Goal: Task Accomplishment & Management: Manage account settings

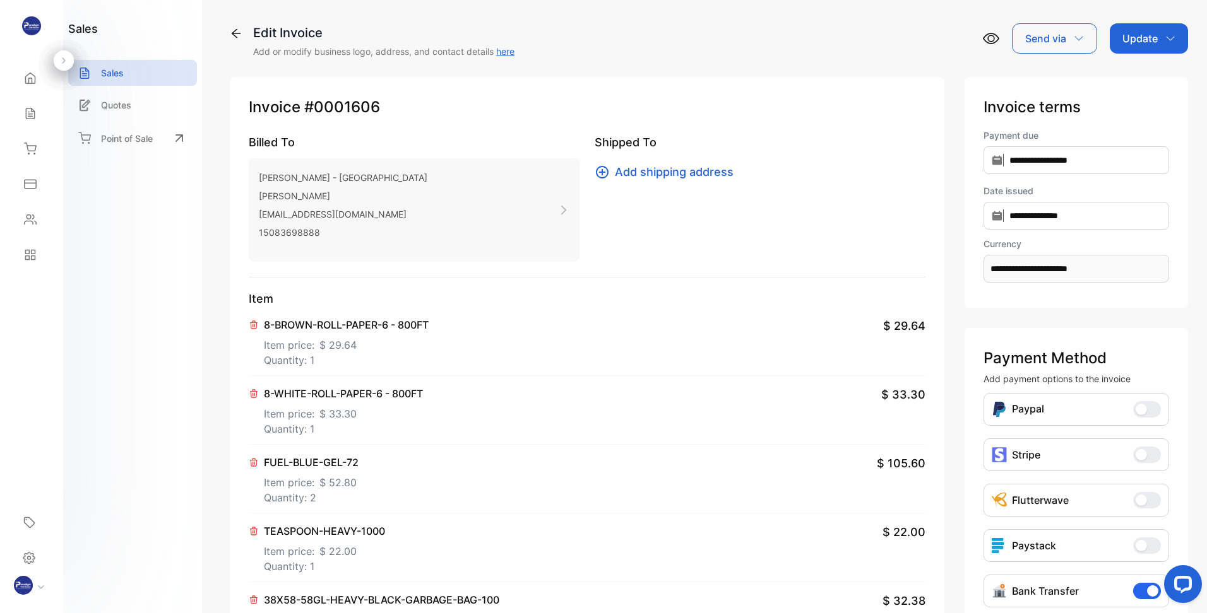
click at [1150, 50] on div "Update" at bounding box center [1148, 38] width 78 height 30
click at [1147, 83] on div "Invoice" at bounding box center [1151, 80] width 73 height 25
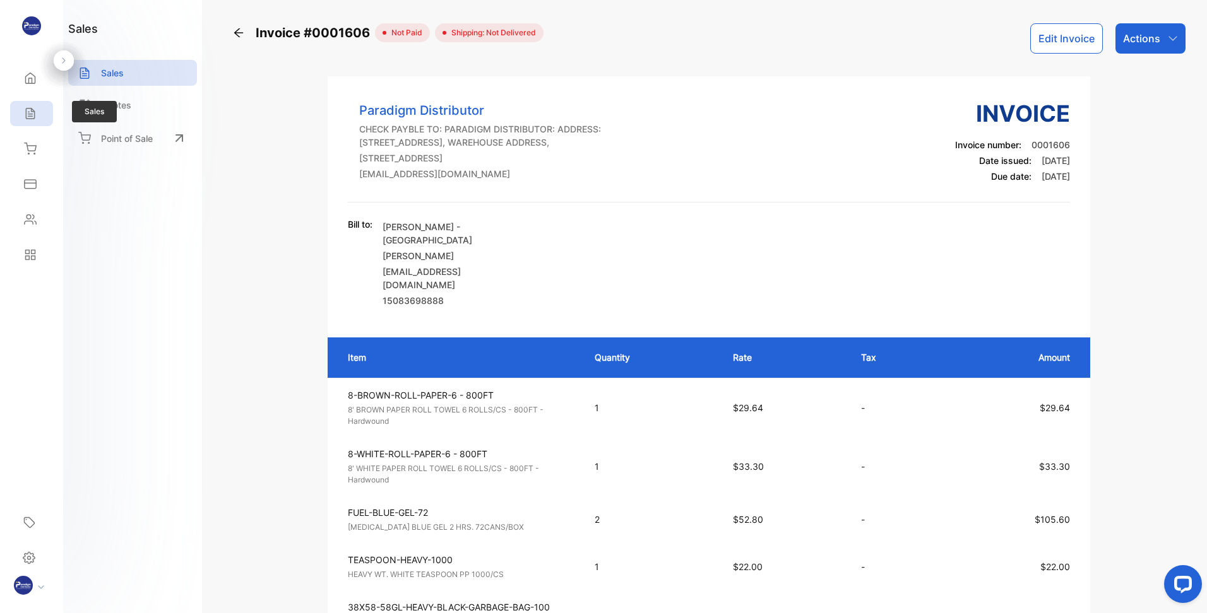
click at [42, 110] on div "Sales" at bounding box center [31, 113] width 43 height 25
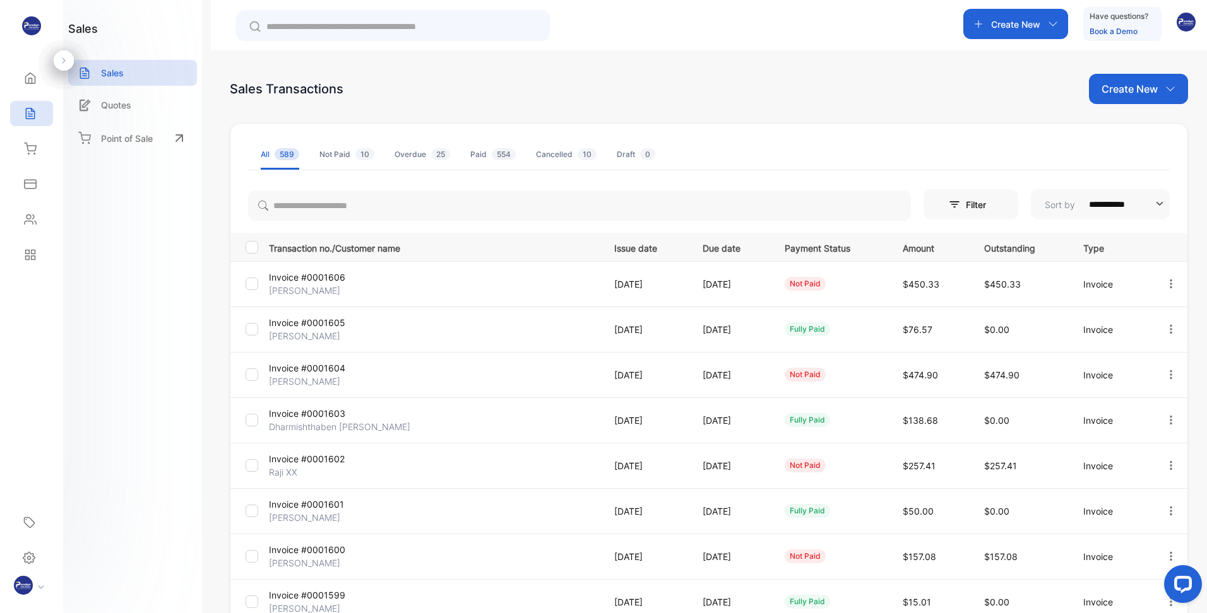
click at [307, 370] on p "Invoice #0001604" at bounding box center [324, 368] width 110 height 13
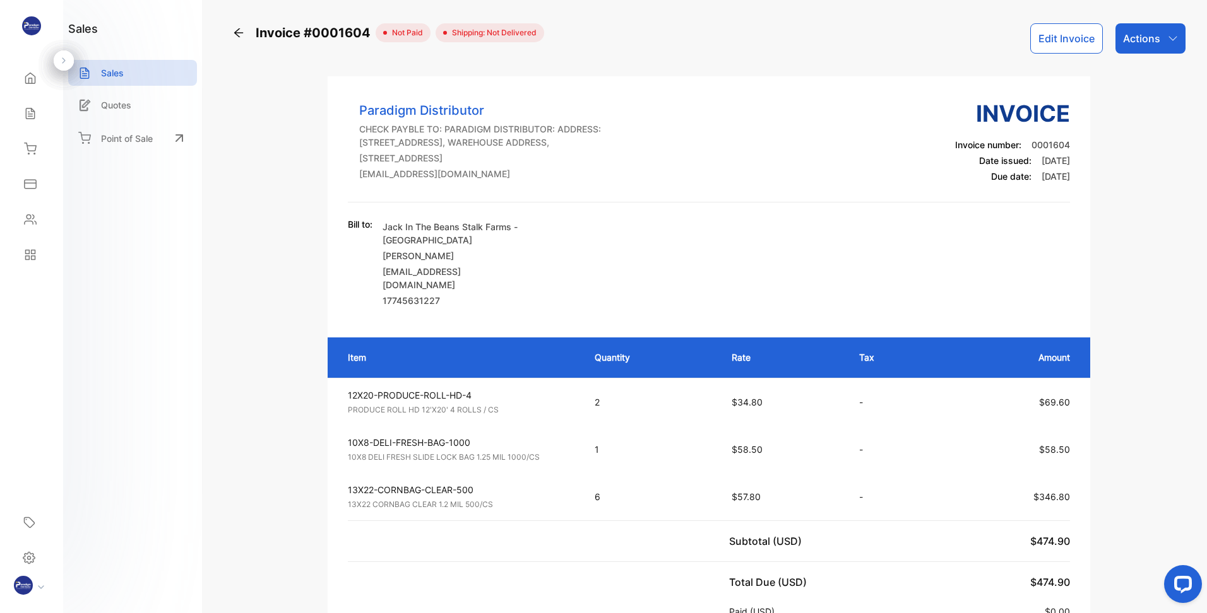
click at [1058, 29] on button "Edit Invoice" at bounding box center [1066, 38] width 73 height 30
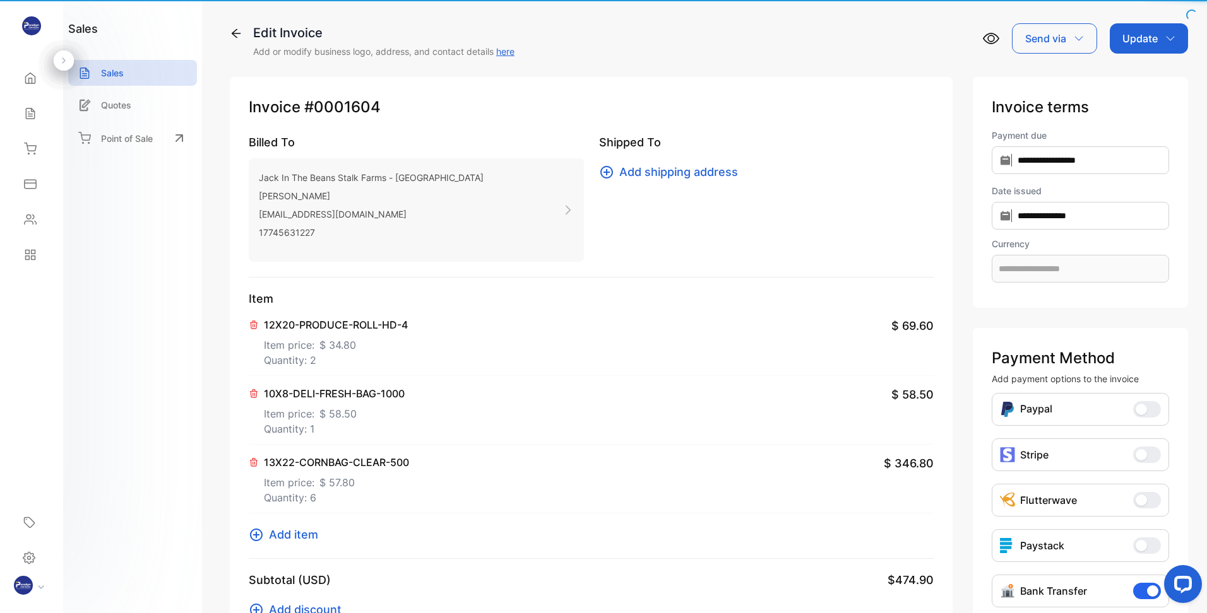
type input "**********"
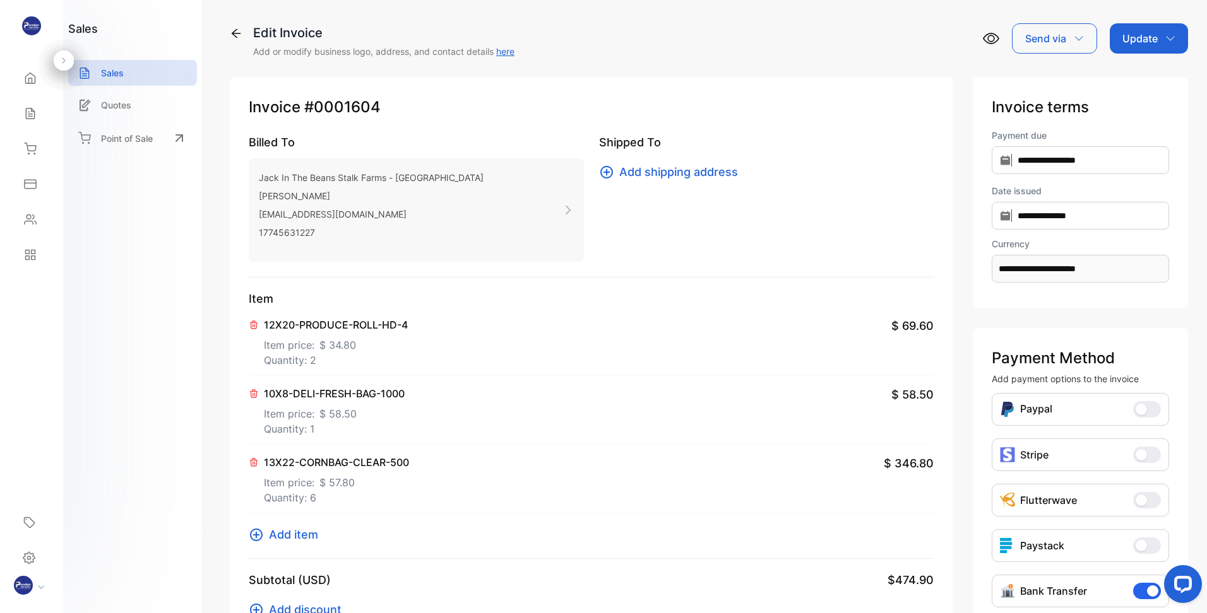
click at [1157, 41] on div "Update" at bounding box center [1148, 38] width 78 height 30
click at [1135, 82] on div "Invoice" at bounding box center [1151, 80] width 73 height 25
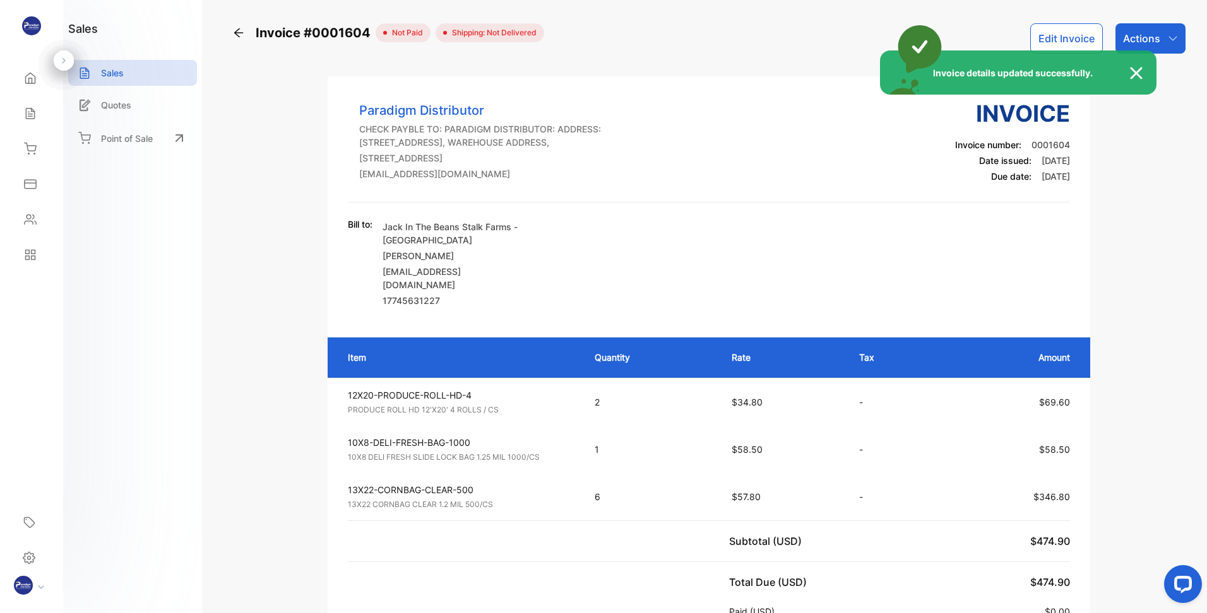
click at [1156, 32] on div "Invoice details updated successfully." at bounding box center [603, 306] width 1207 height 613
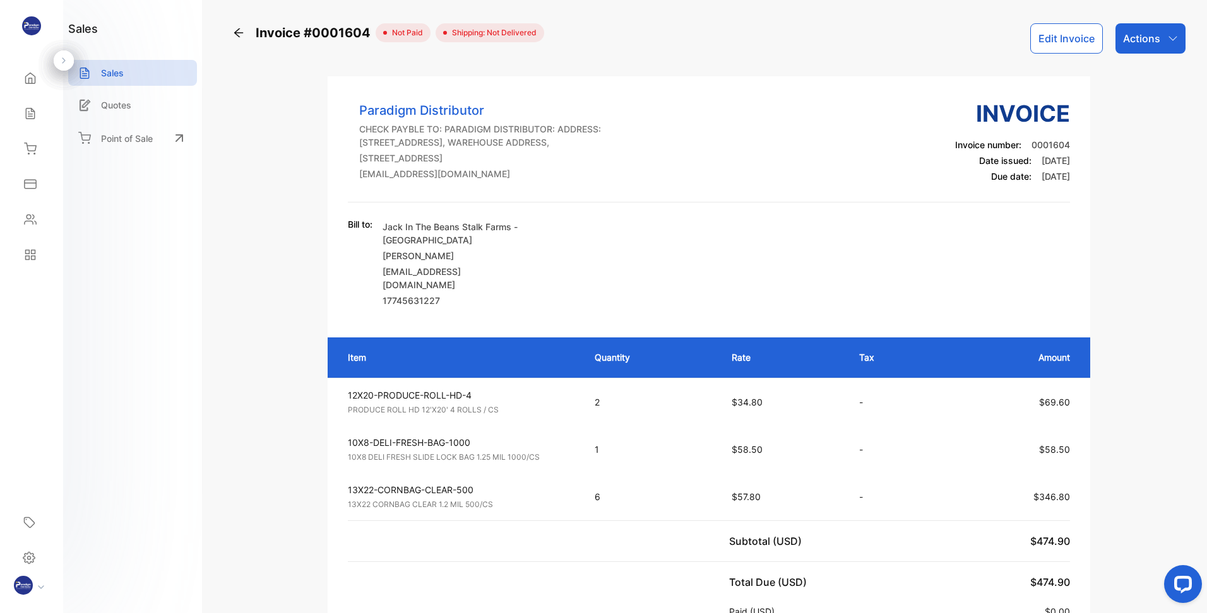
click at [1156, 32] on div "Actions" at bounding box center [1150, 38] width 70 height 30
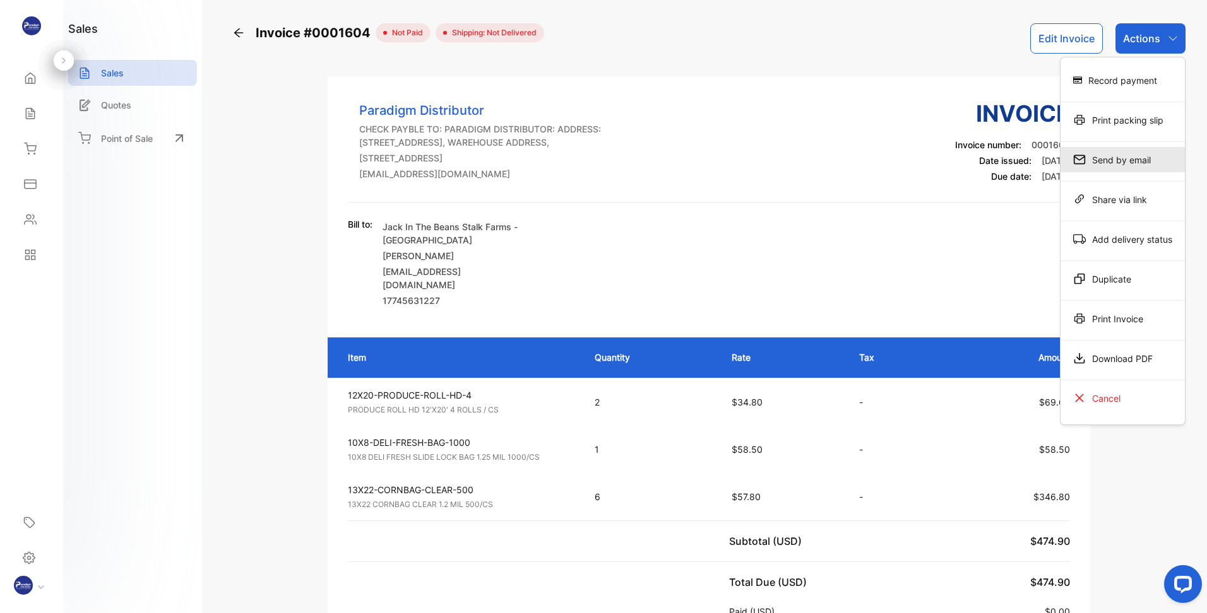
click at [1116, 163] on div "Send by email" at bounding box center [1122, 159] width 124 height 25
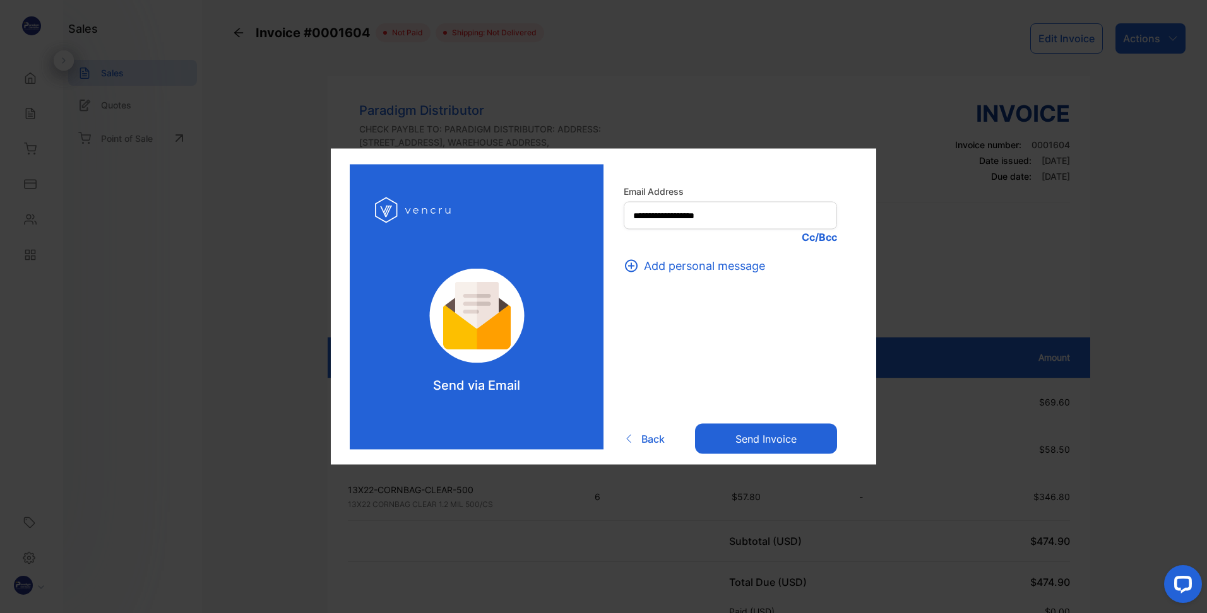
click at [762, 442] on button "Send invoice" at bounding box center [766, 438] width 142 height 30
